Goal: Task Accomplishment & Management: Use online tool/utility

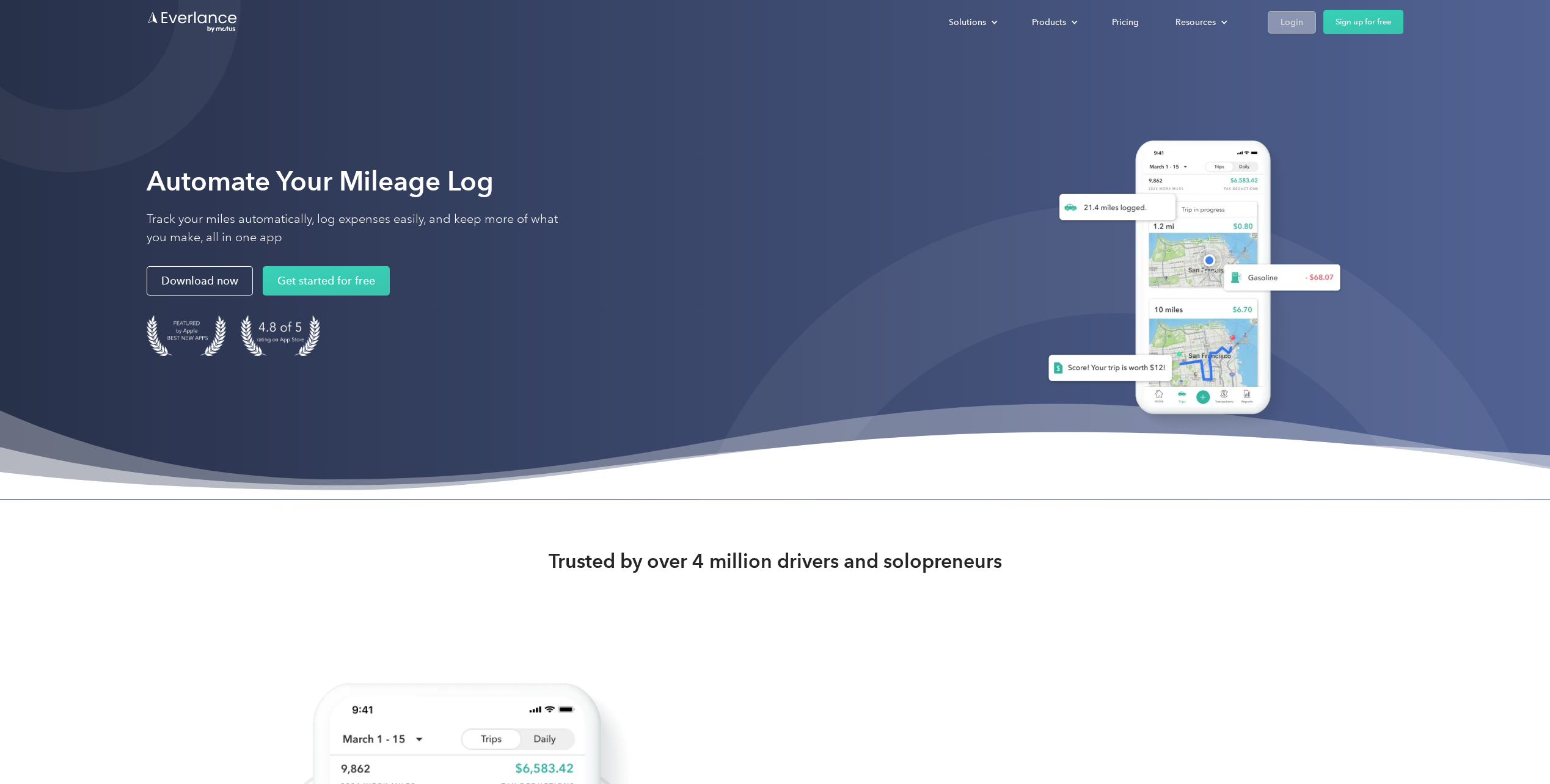
click at [1289, 16] on div "Login" at bounding box center [1292, 22] width 22 height 15
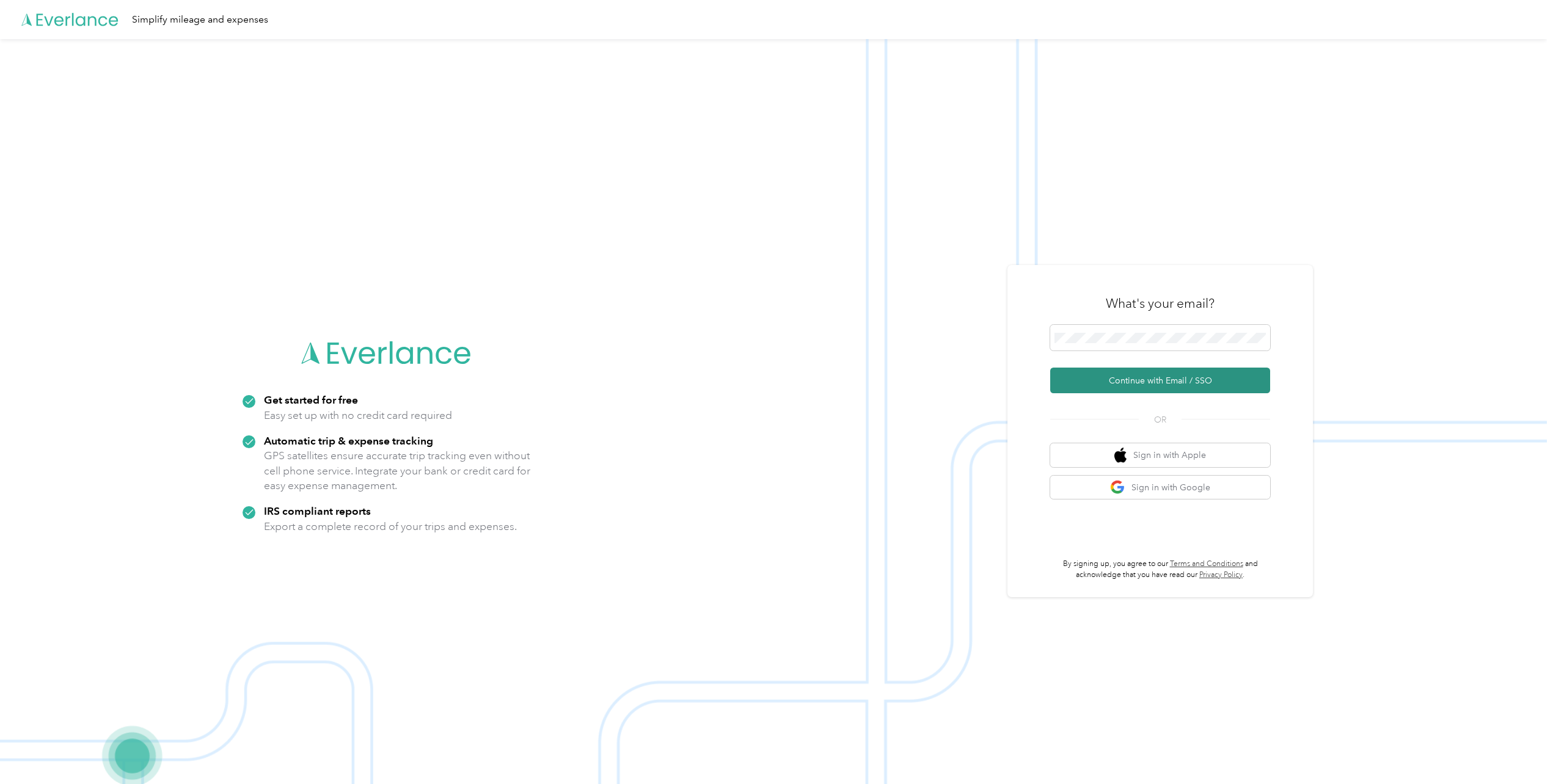
click at [1148, 379] on button "Continue with Email / SSO" at bounding box center [1160, 380] width 220 height 25
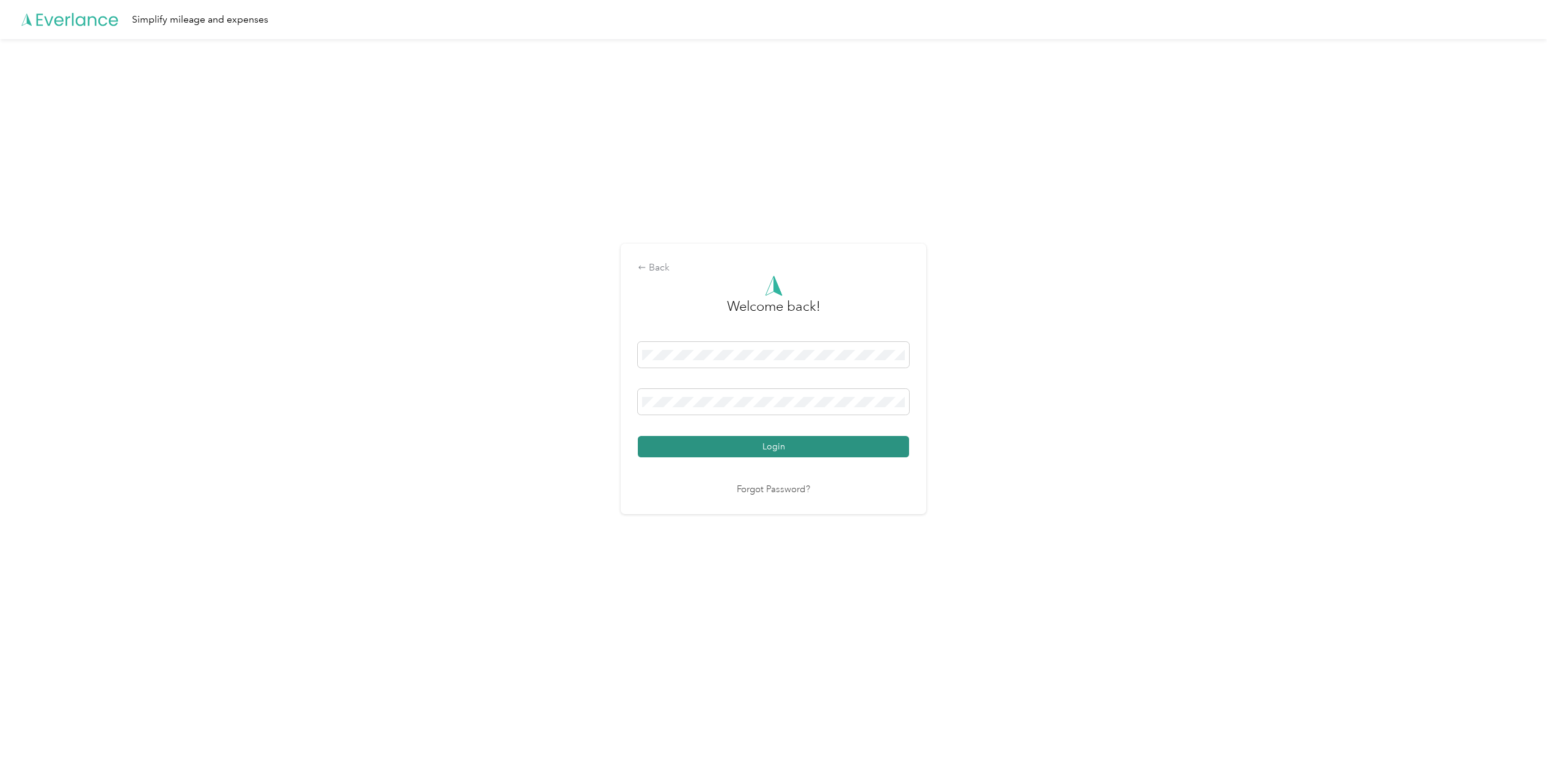
click at [759, 450] on button "Login" at bounding box center [773, 447] width 271 height 22
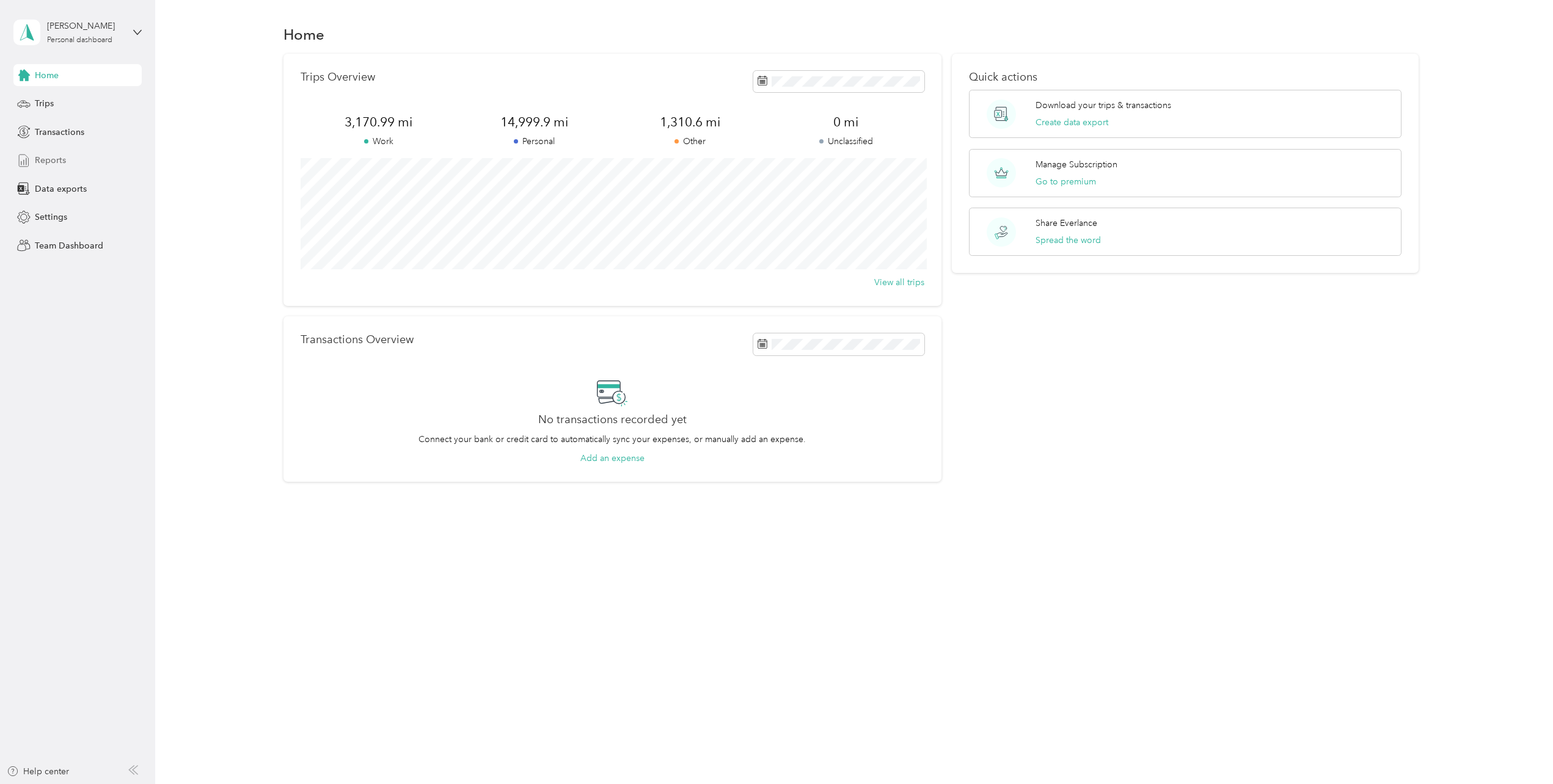
click at [55, 163] on span "Reports" at bounding box center [51, 160] width 31 height 13
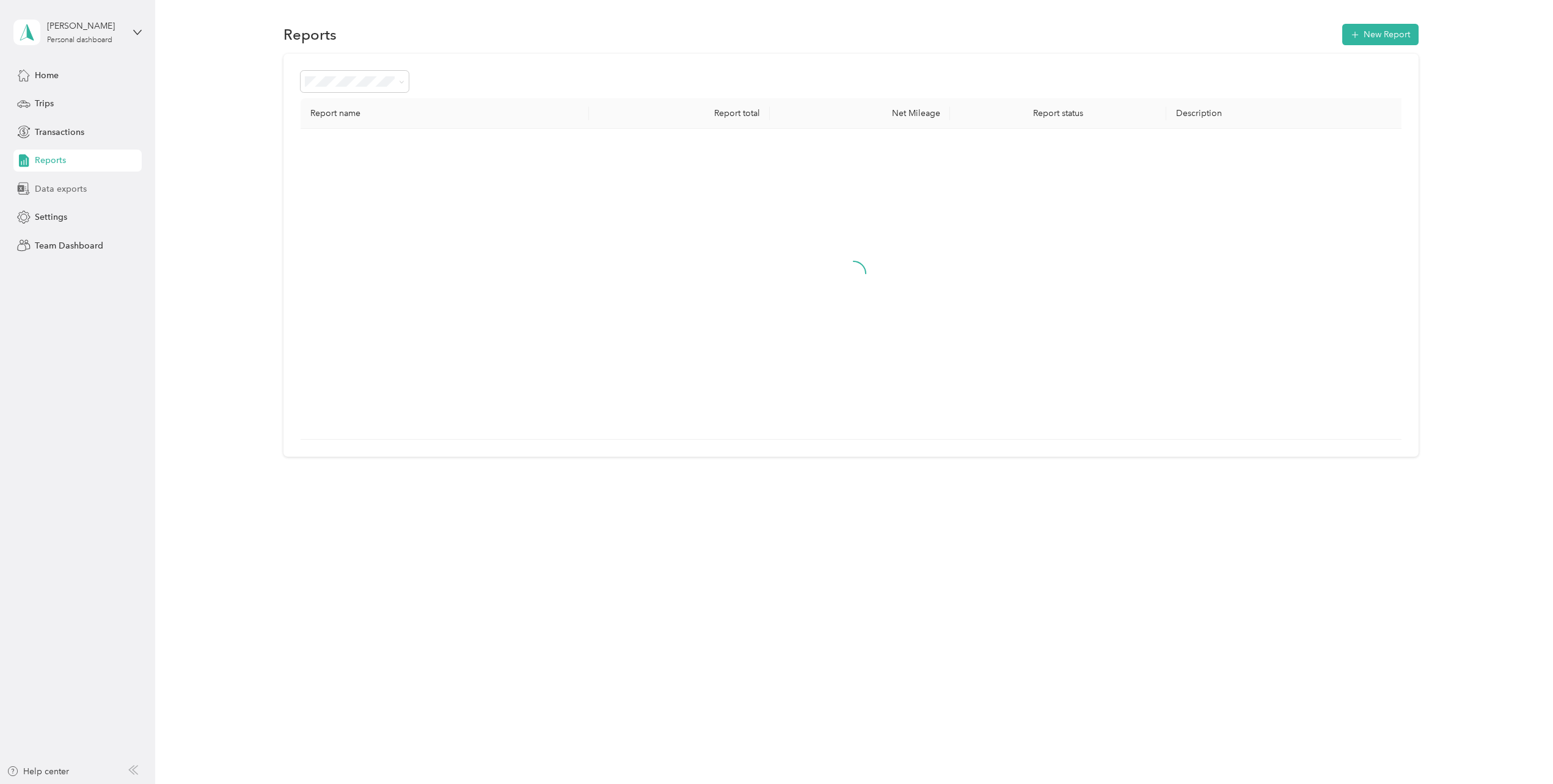
click at [55, 183] on span "Data exports" at bounding box center [61, 189] width 52 height 13
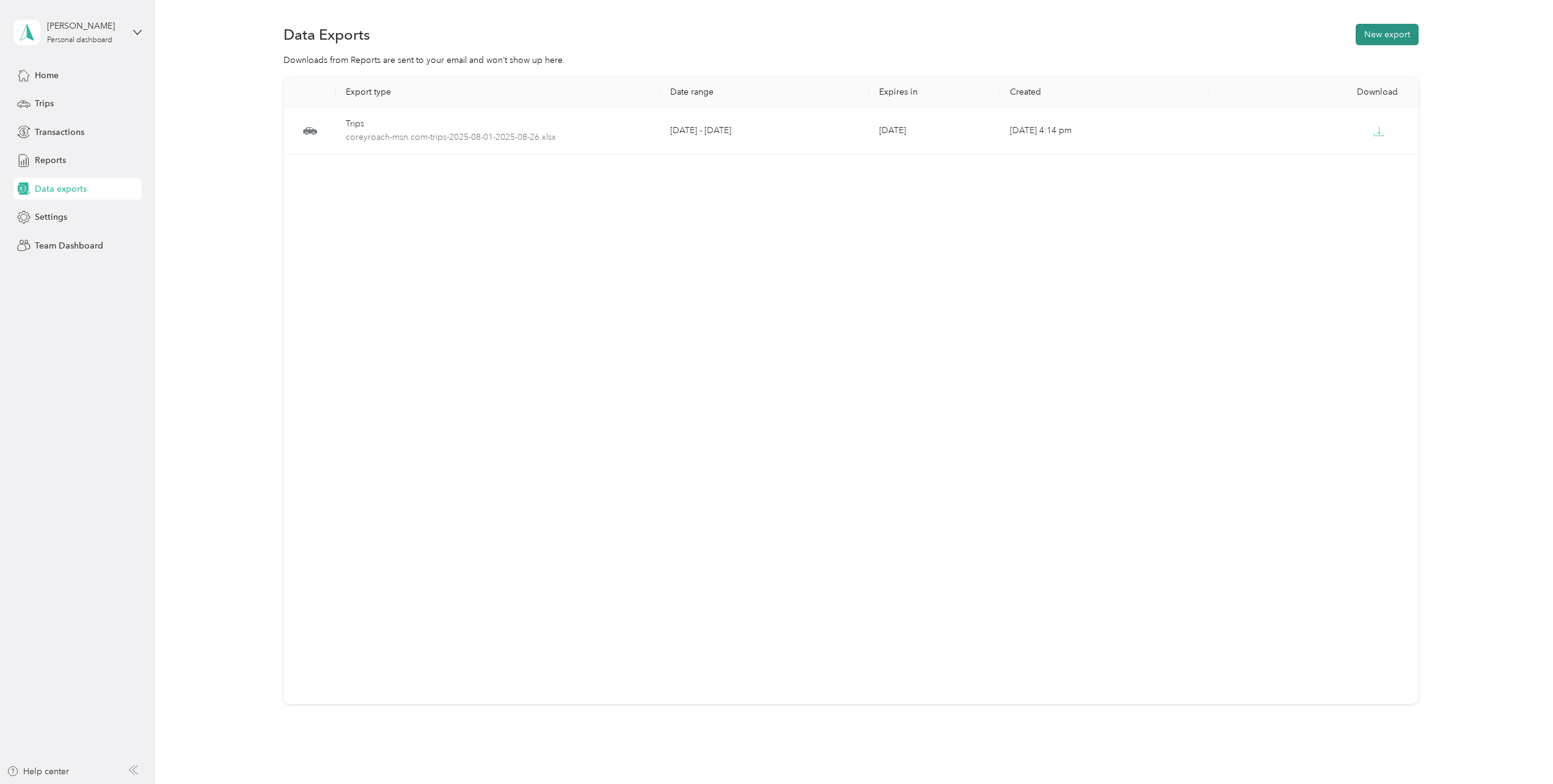
click at [1383, 37] on button "New export" at bounding box center [1387, 34] width 63 height 22
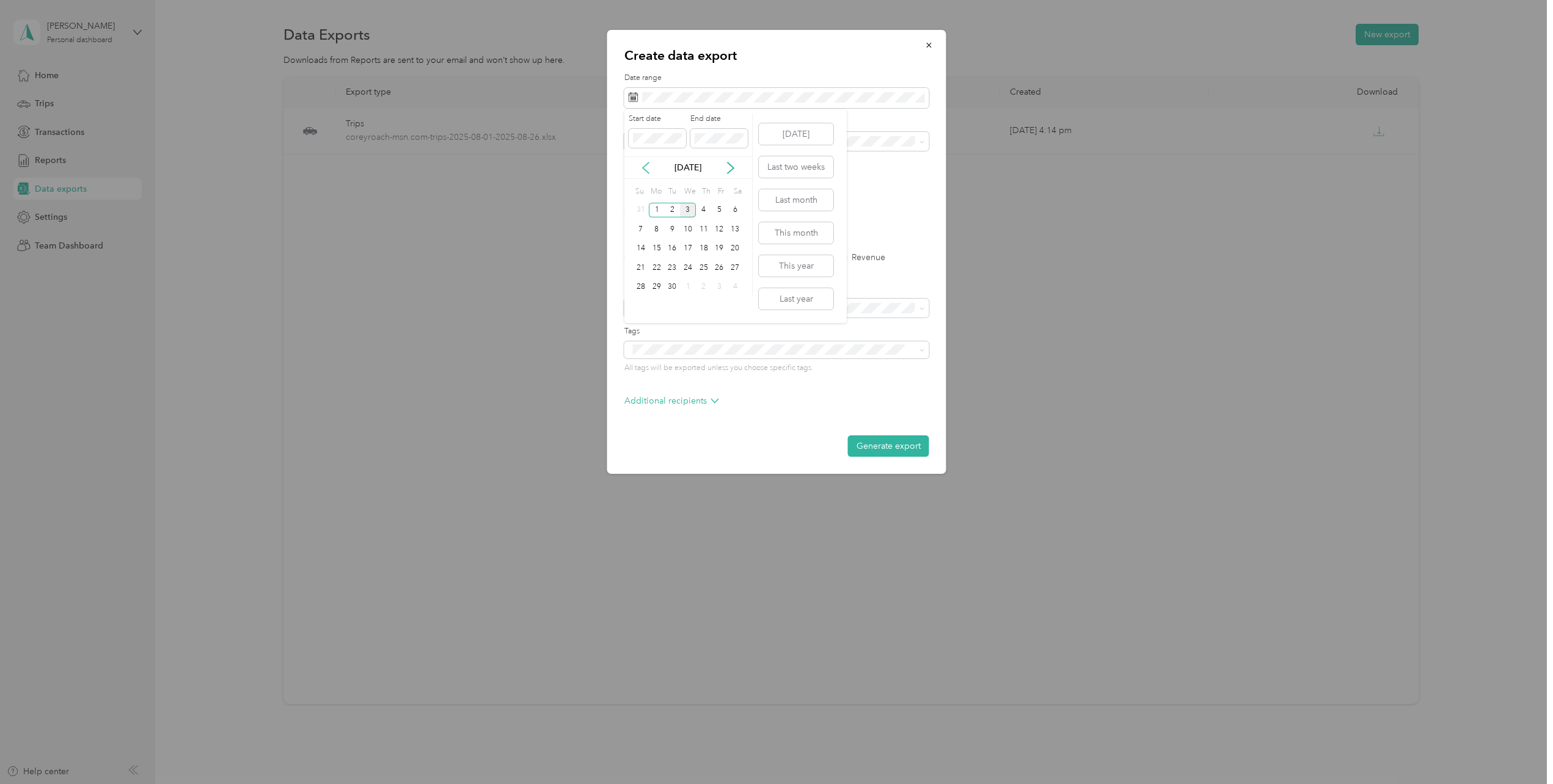
click at [648, 170] on icon at bounding box center [645, 168] width 12 height 12
click at [675, 288] on div "26" at bounding box center [672, 287] width 16 height 15
click at [722, 287] on div "29" at bounding box center [719, 287] width 16 height 15
click at [680, 224] on div "Discovertec" at bounding box center [776, 226] width 288 height 13
click at [672, 260] on label "Trips" at bounding box center [675, 257] width 31 height 8
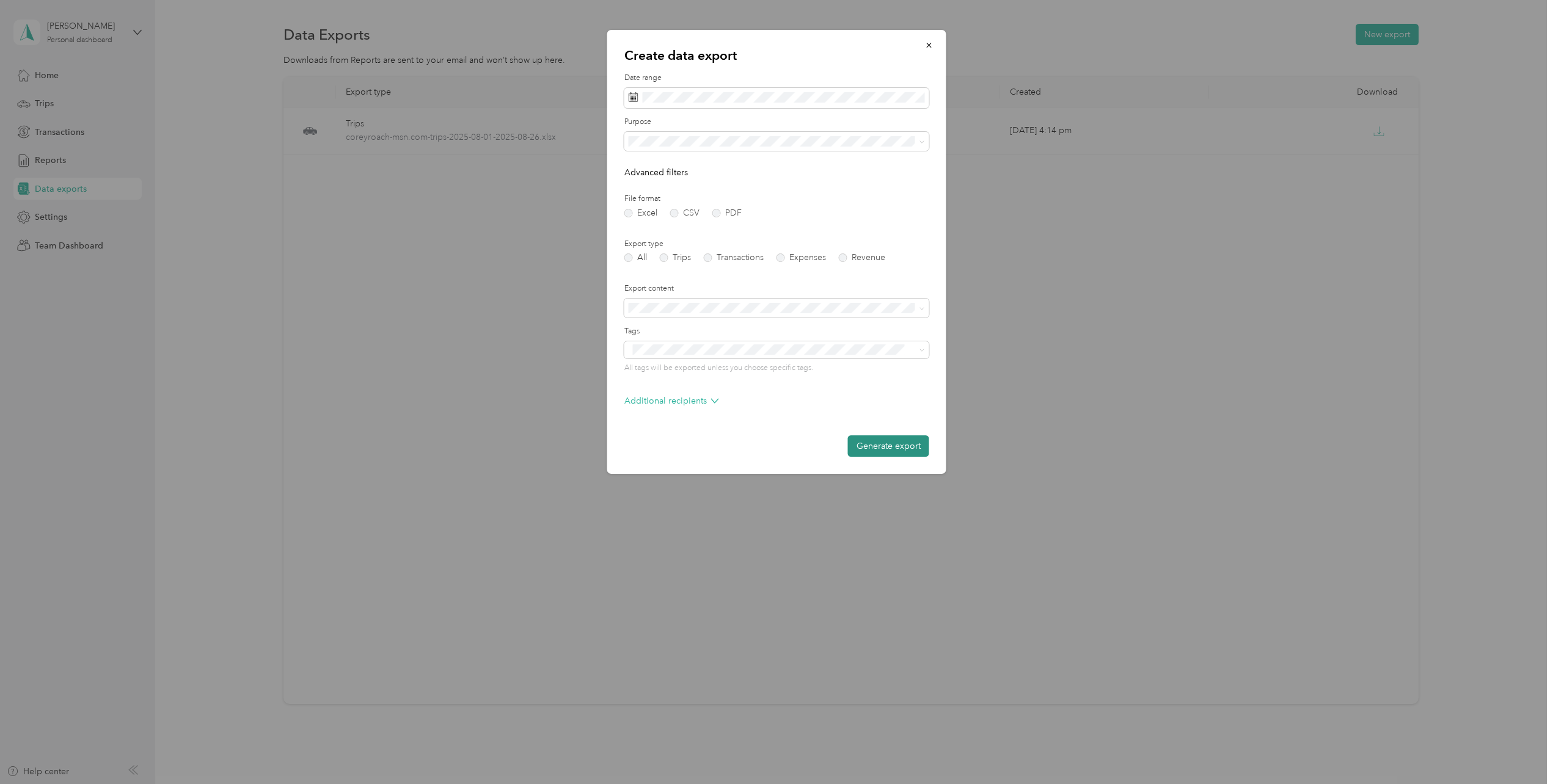
click at [898, 444] on button "Generate export" at bounding box center [888, 446] width 81 height 22
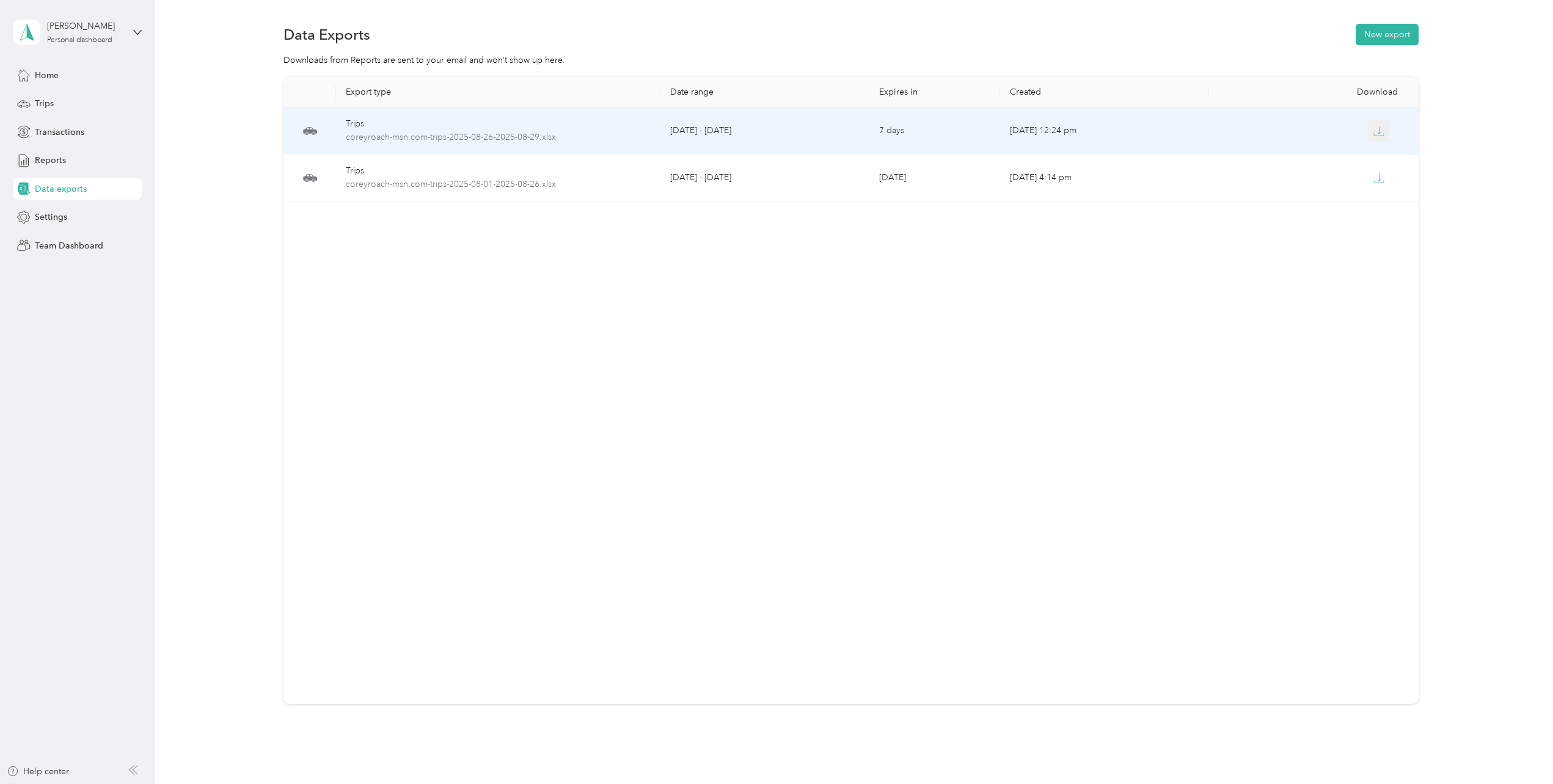
click at [1377, 131] on icon "button" at bounding box center [1378, 131] width 11 height 11
